Goal: Browse casually: Explore the website without a specific task or goal

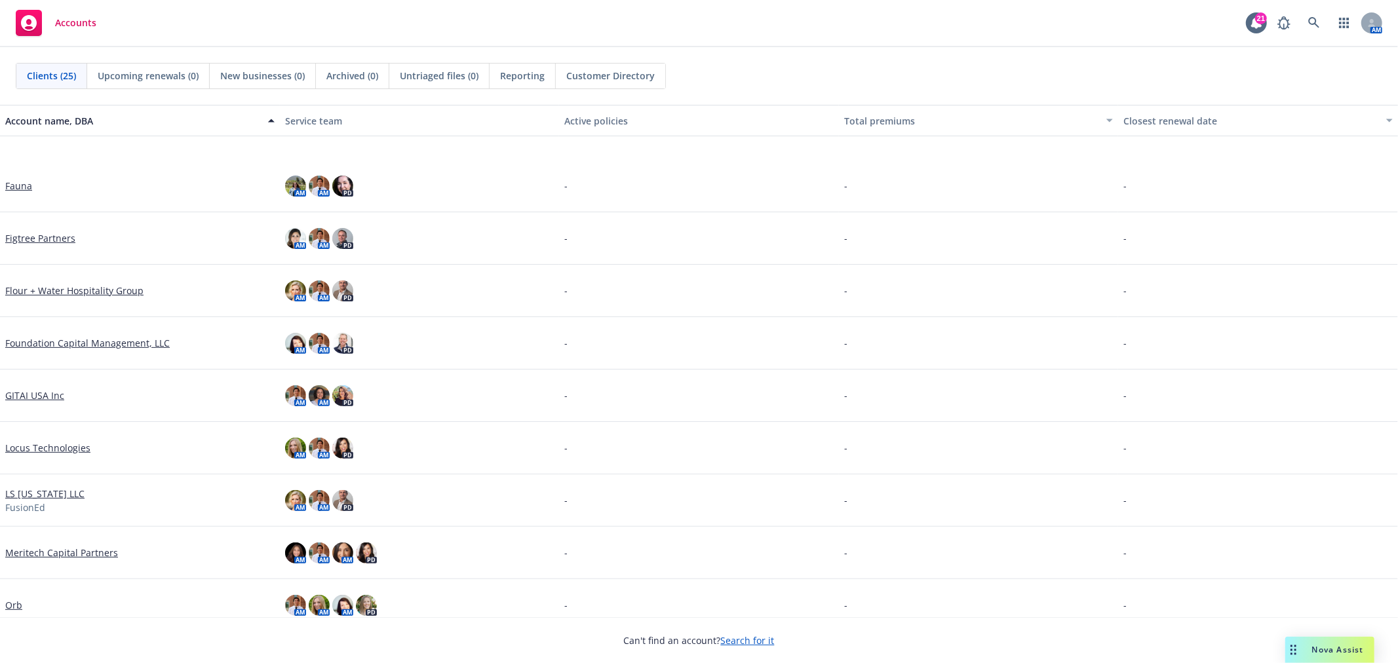
scroll to position [728, 0]
